Goal: Find specific page/section: Find specific page/section

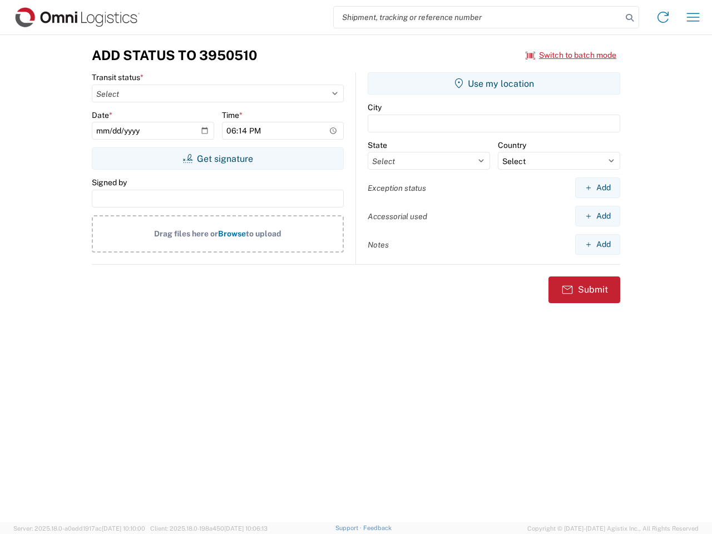
click at [478, 17] on input "search" at bounding box center [478, 17] width 288 height 21
click at [630, 18] on icon at bounding box center [630, 18] width 16 height 16
click at [663, 17] on icon at bounding box center [663, 17] width 18 height 18
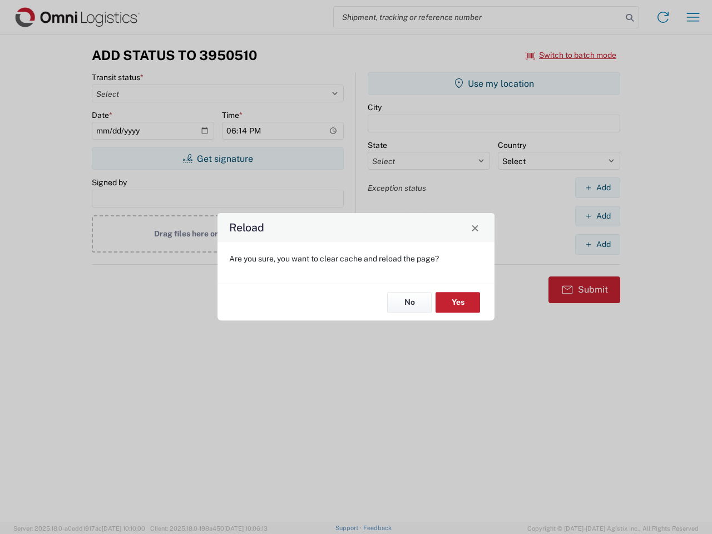
click at [693, 17] on div "Reload Are you sure, you want to clear cache and reload the page? No Yes" at bounding box center [356, 267] width 712 height 534
click at [571, 55] on div "Reload Are you sure, you want to clear cache and reload the page? No Yes" at bounding box center [356, 267] width 712 height 534
click at [218, 159] on div "Reload Are you sure, you want to clear cache and reload the page? No Yes" at bounding box center [356, 267] width 712 height 534
click at [494, 83] on div "Reload Are you sure, you want to clear cache and reload the page? No Yes" at bounding box center [356, 267] width 712 height 534
click at [597, 187] on div "Reload Are you sure, you want to clear cache and reload the page? No Yes" at bounding box center [356, 267] width 712 height 534
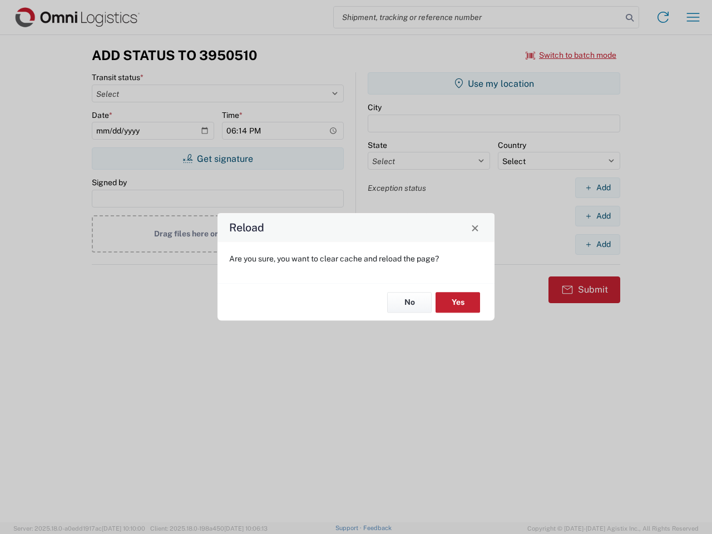
click at [597, 216] on div "Reload Are you sure, you want to clear cache and reload the page? No Yes" at bounding box center [356, 267] width 712 height 534
click at [597, 244] on div "Reload Are you sure, you want to clear cache and reload the page? No Yes" at bounding box center [356, 267] width 712 height 534
